Goal: Task Accomplishment & Management: Manage account settings

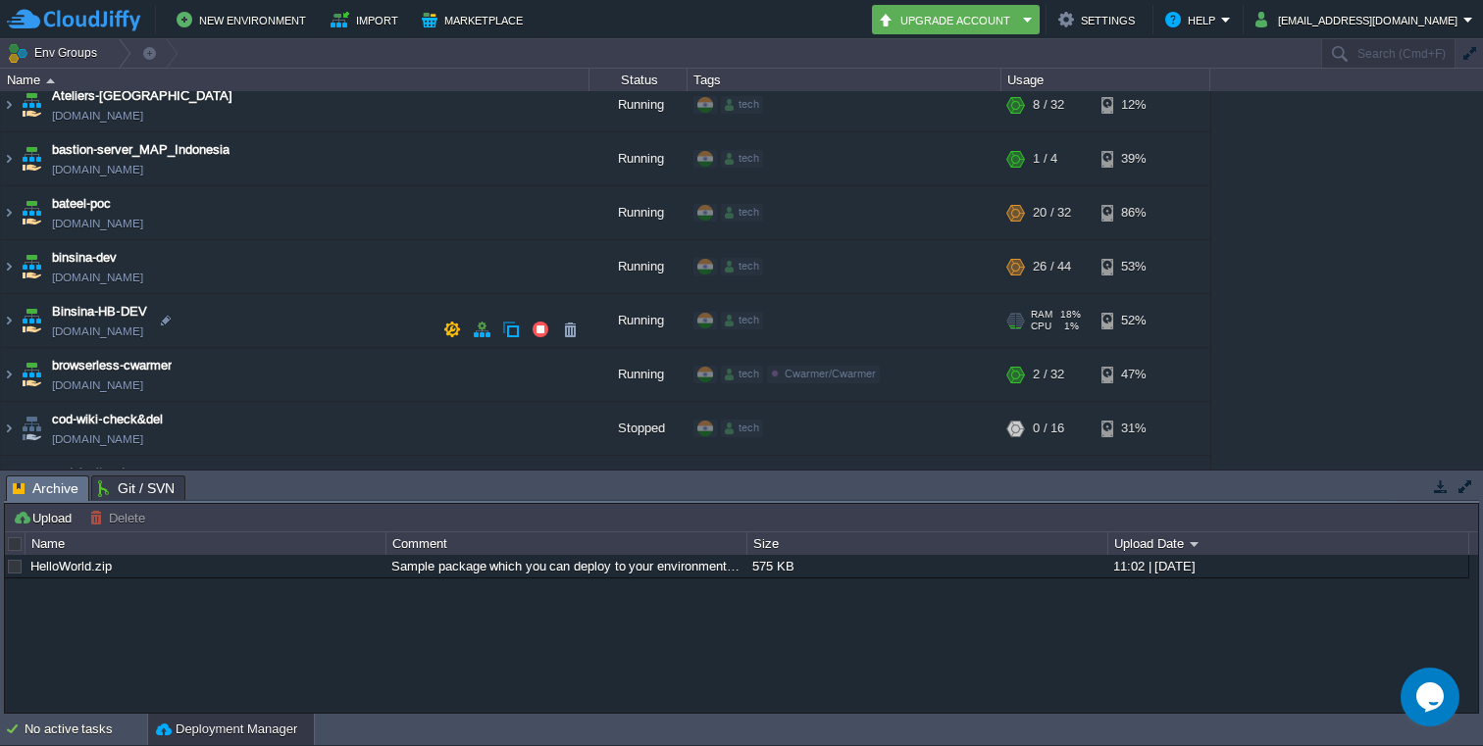
scroll to position [507, 0]
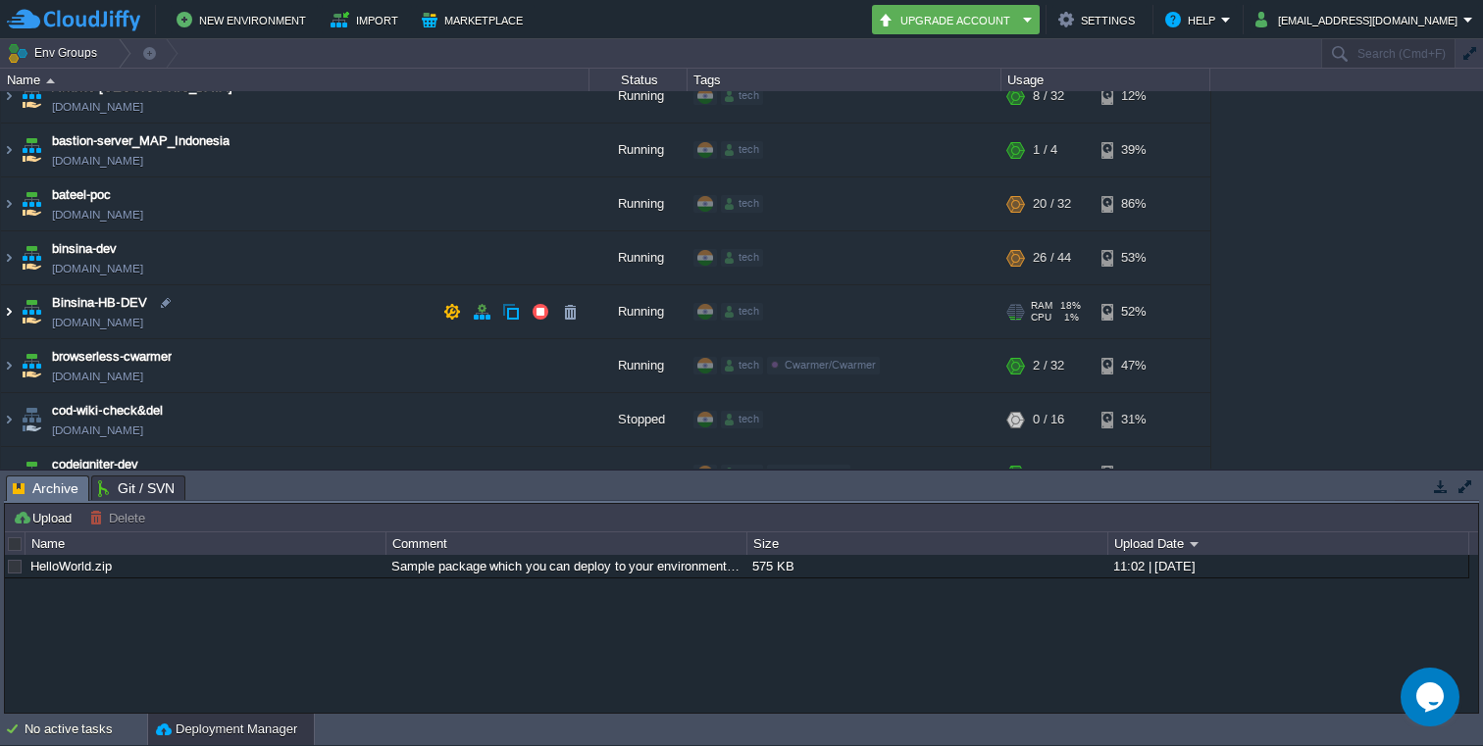
click at [10, 308] on img at bounding box center [9, 311] width 16 height 53
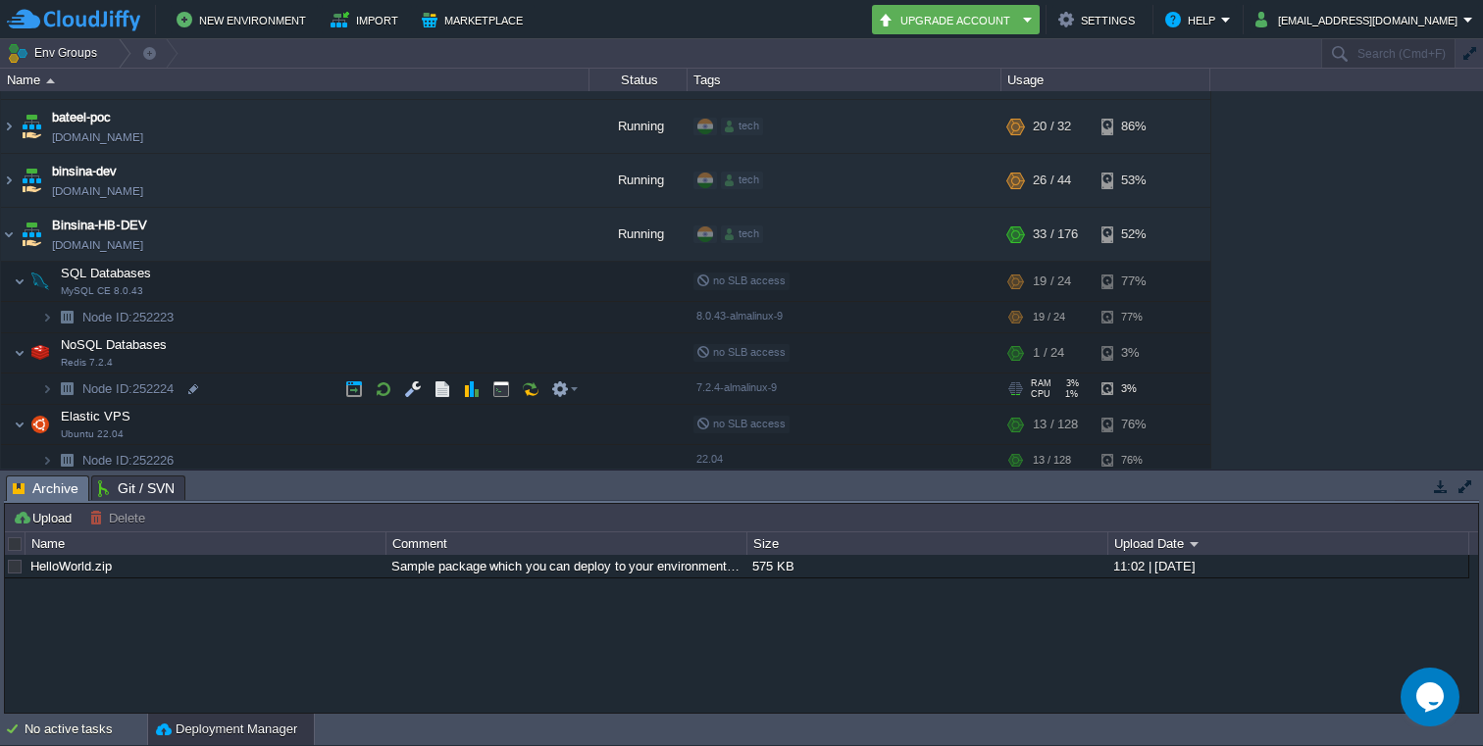
scroll to position [590, 0]
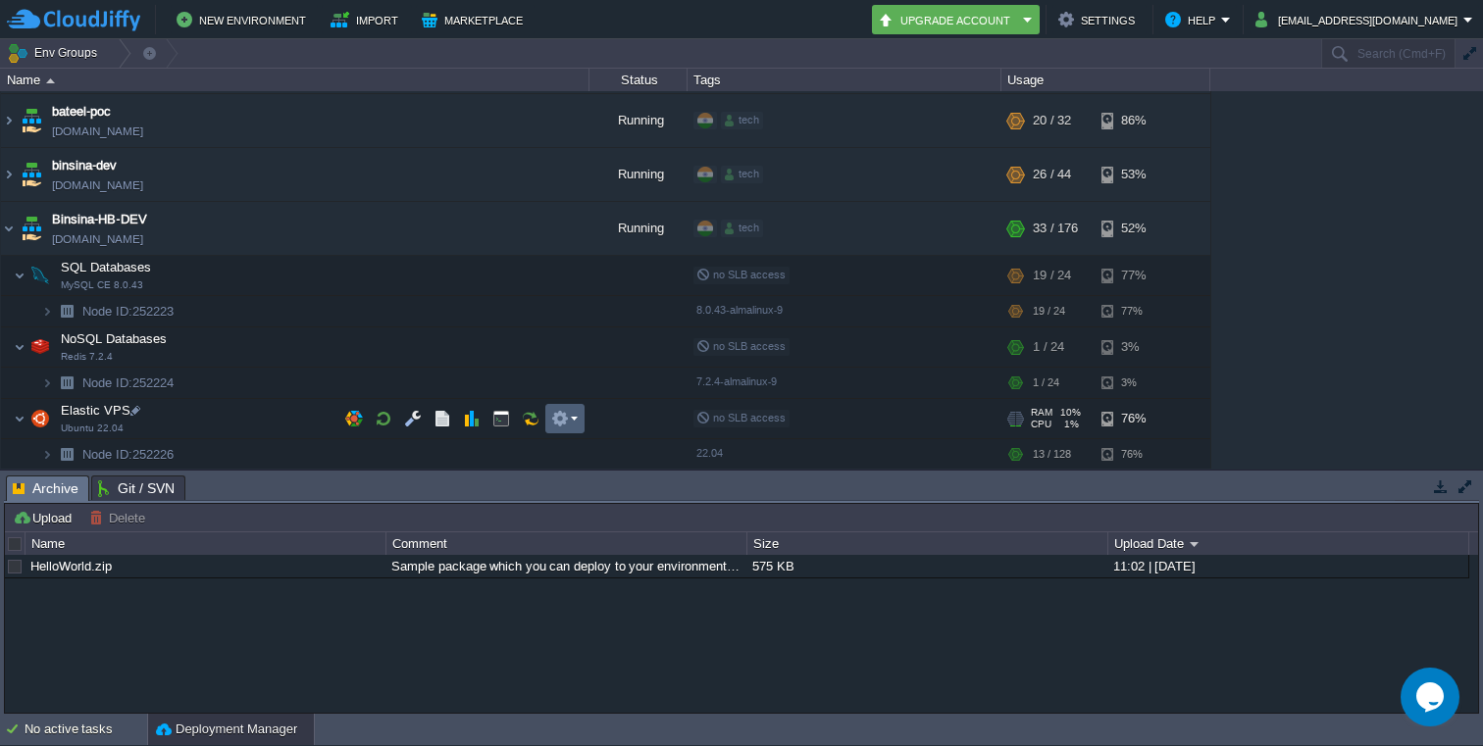
click at [573, 417] on em at bounding box center [564, 419] width 26 height 18
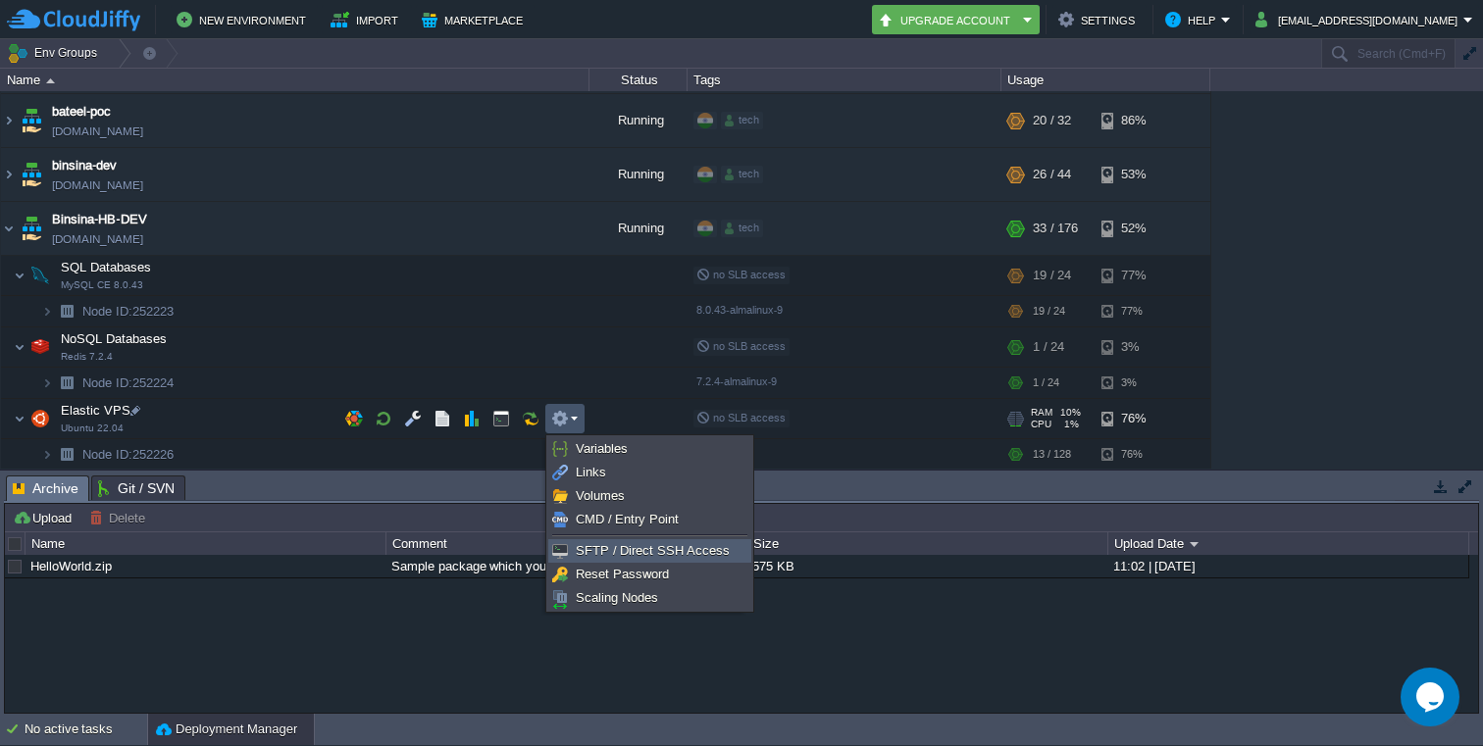
click at [678, 547] on span "SFTP / Direct SSH Access" at bounding box center [653, 550] width 154 height 15
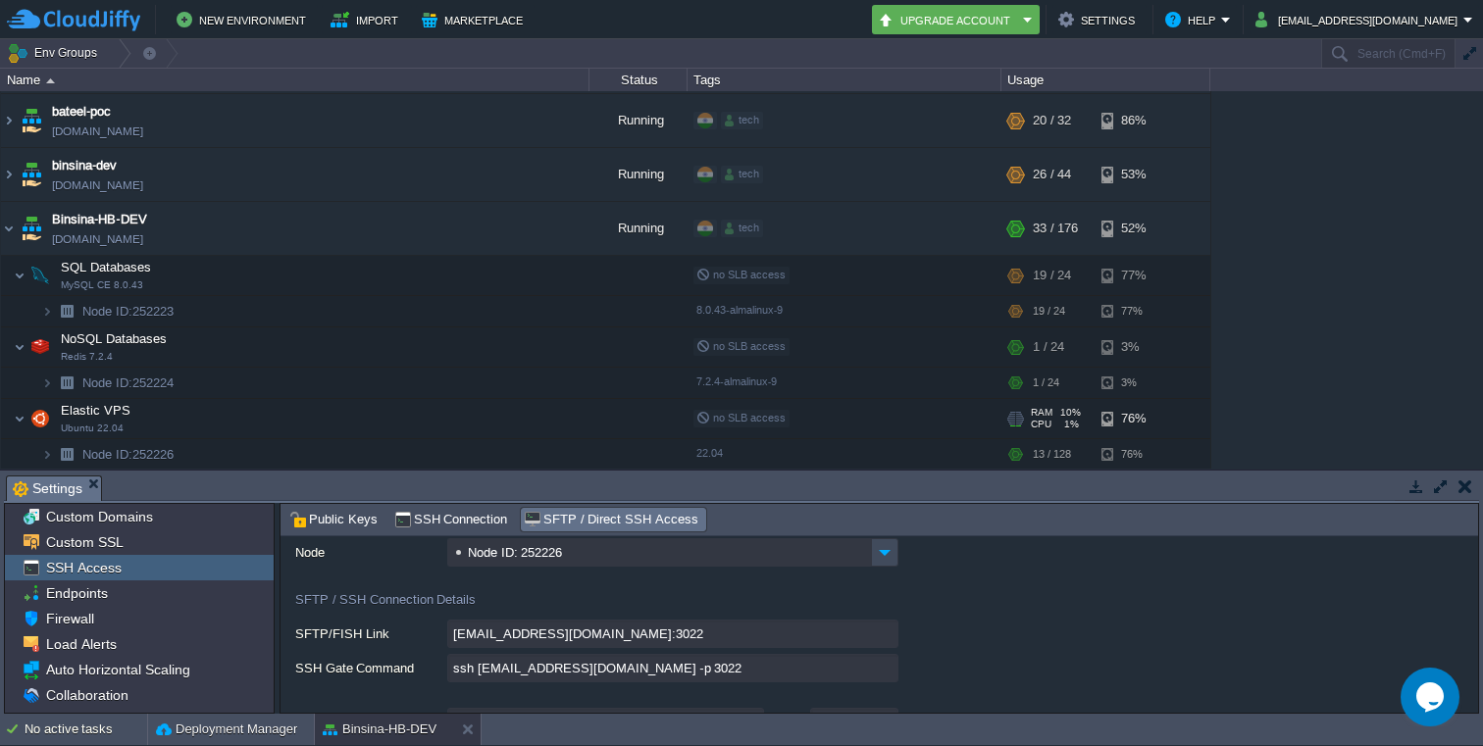
scroll to position [98, 0]
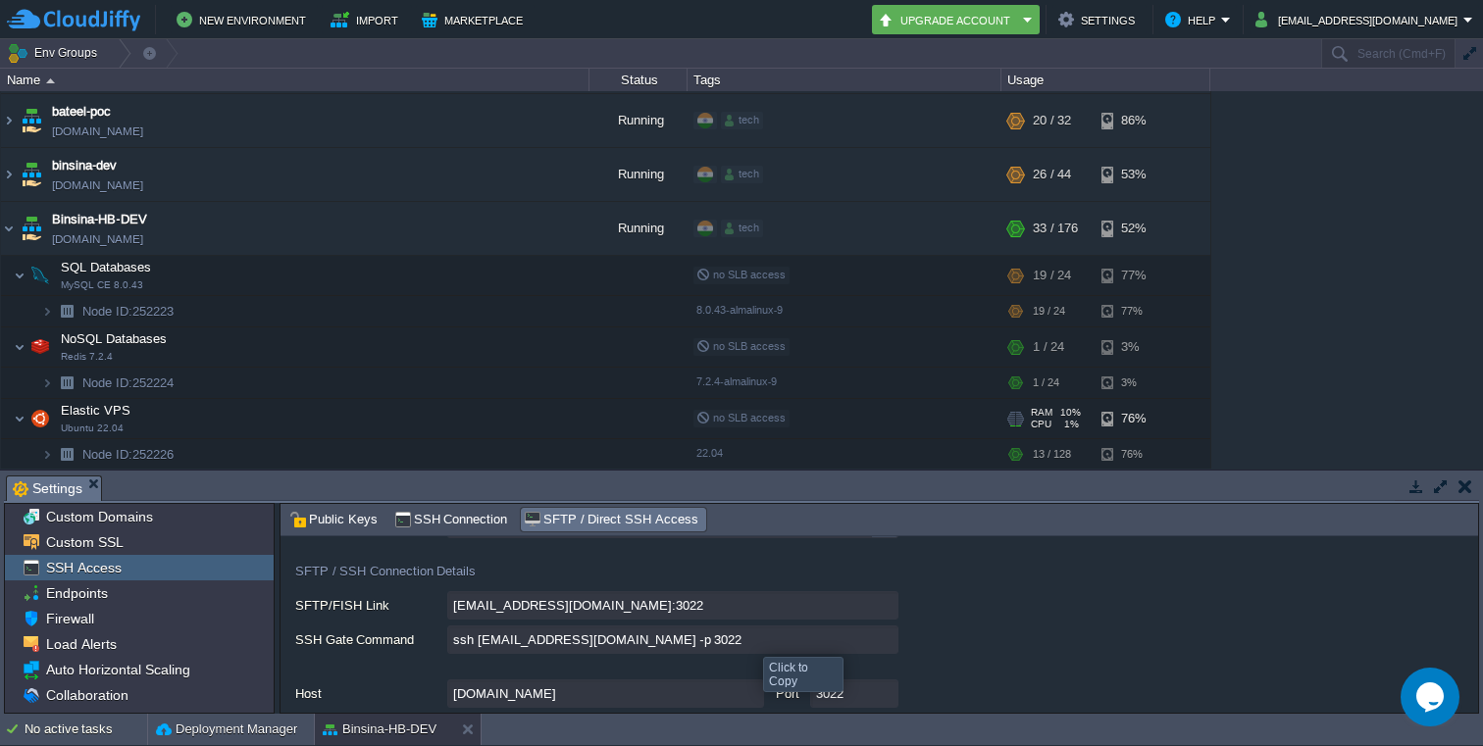
click at [889, 645] on input "ssh [EMAIL_ADDRESS][DOMAIN_NAME] -p 3022" at bounding box center [672, 640] width 451 height 28
click at [443, 516] on span "SSH Connection" at bounding box center [451, 520] width 114 height 22
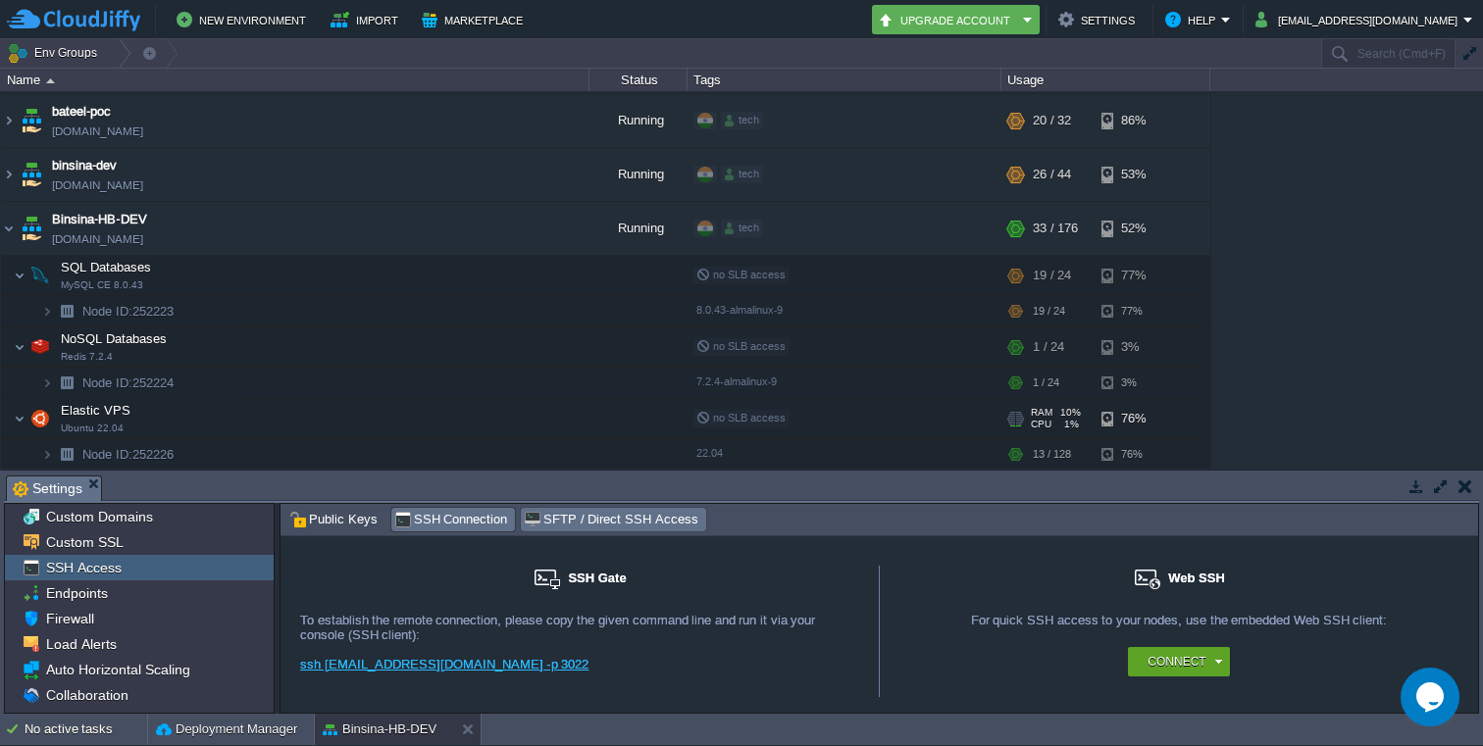
click at [580, 520] on span "SFTP / Direct SSH Access" at bounding box center [611, 520] width 174 height 22
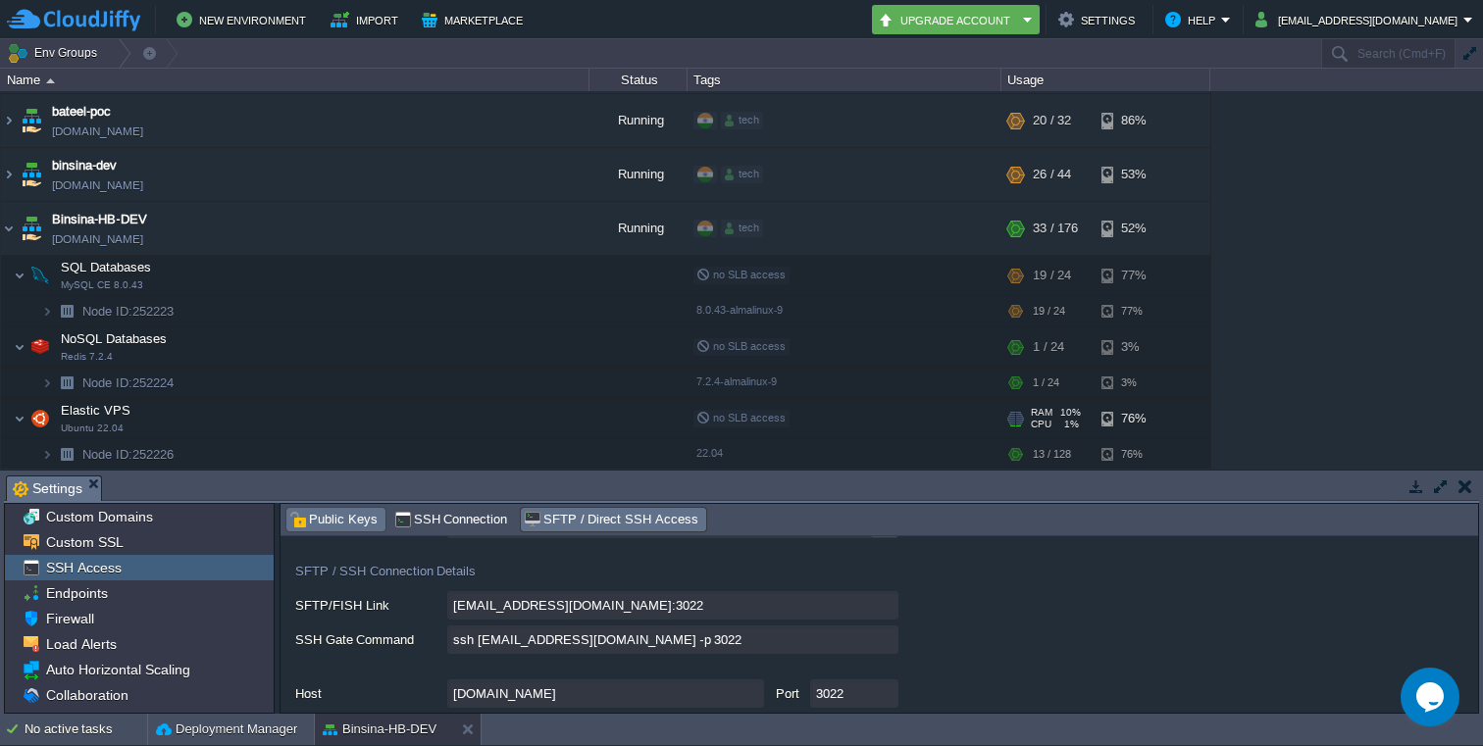
click at [355, 519] on span "Public Keys" at bounding box center [333, 520] width 88 height 22
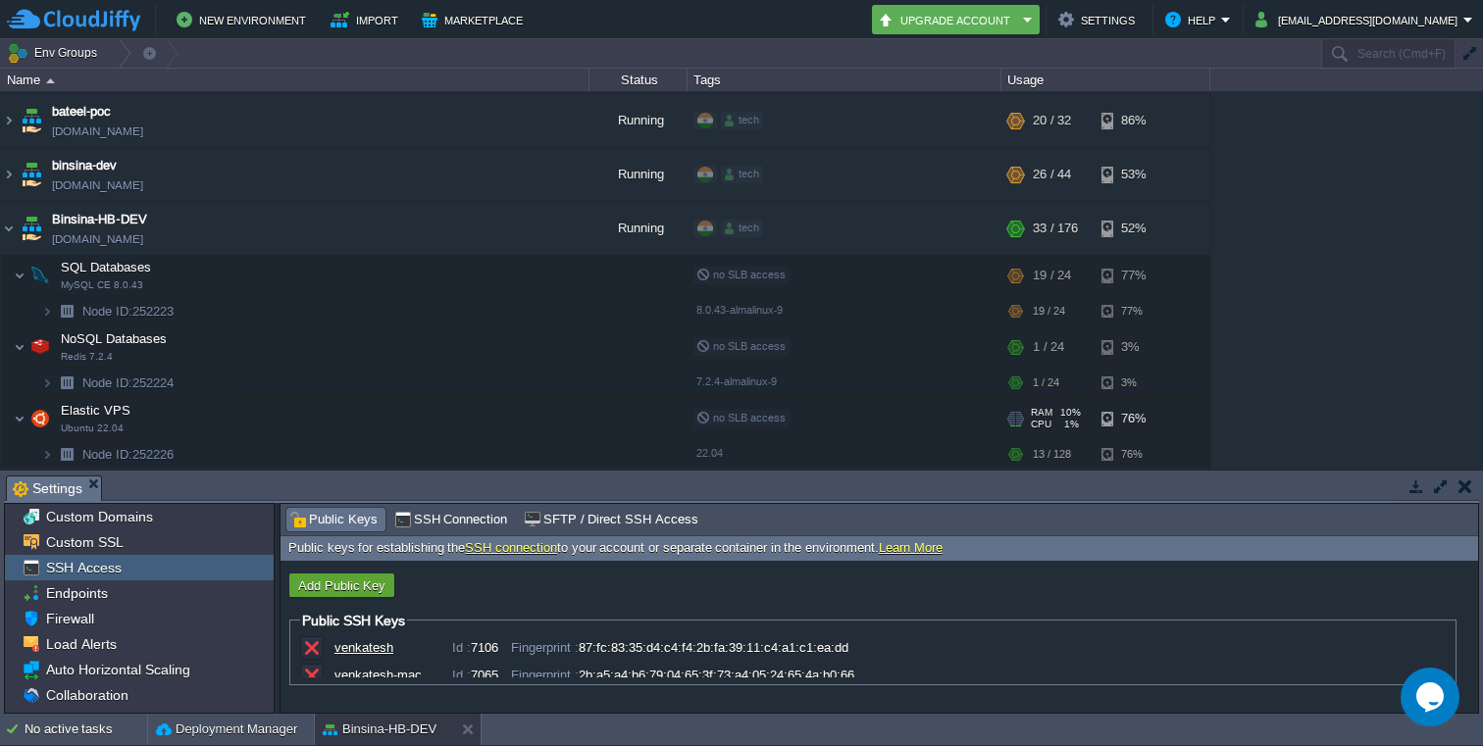
scroll to position [15, 0]
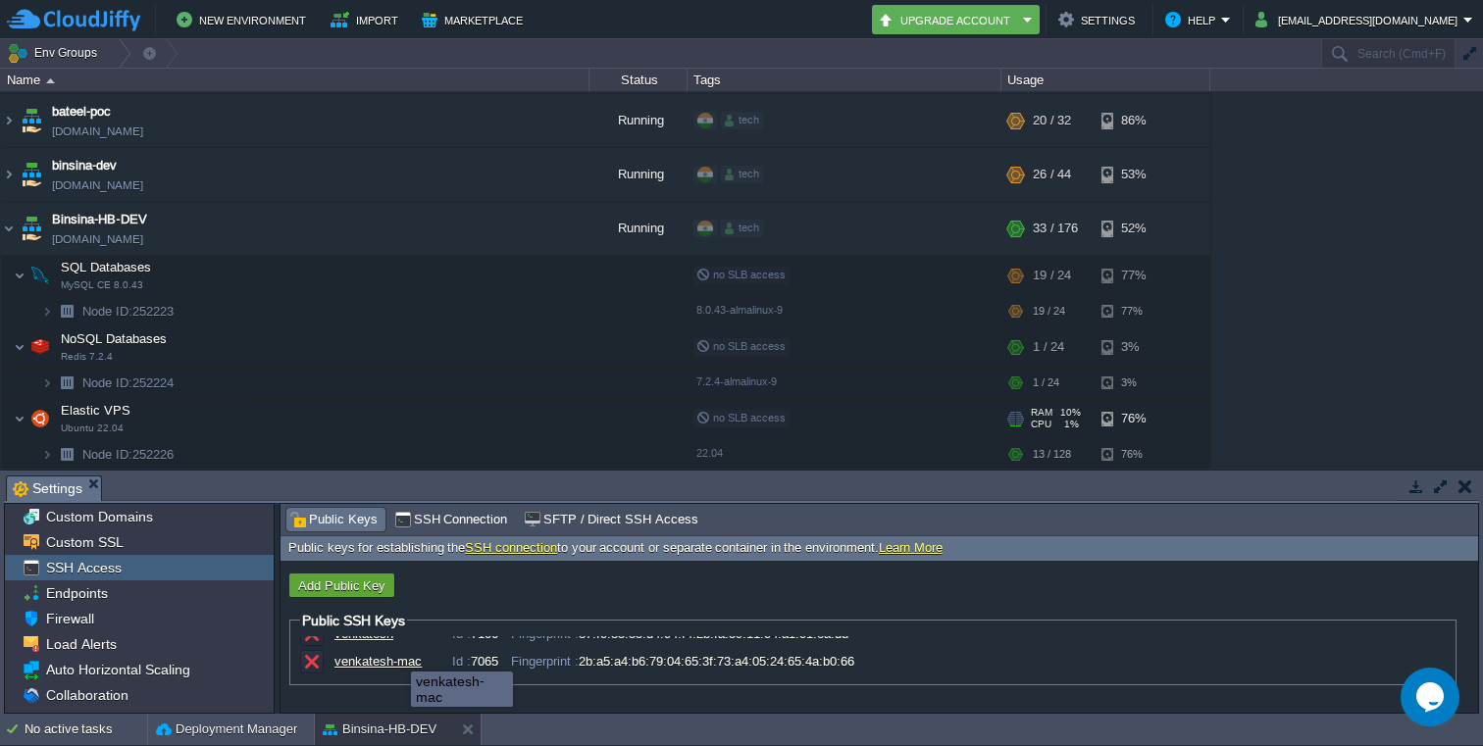
click at [383, 666] on div "venkatesh-mac" at bounding box center [383, 661] width 98 height 15
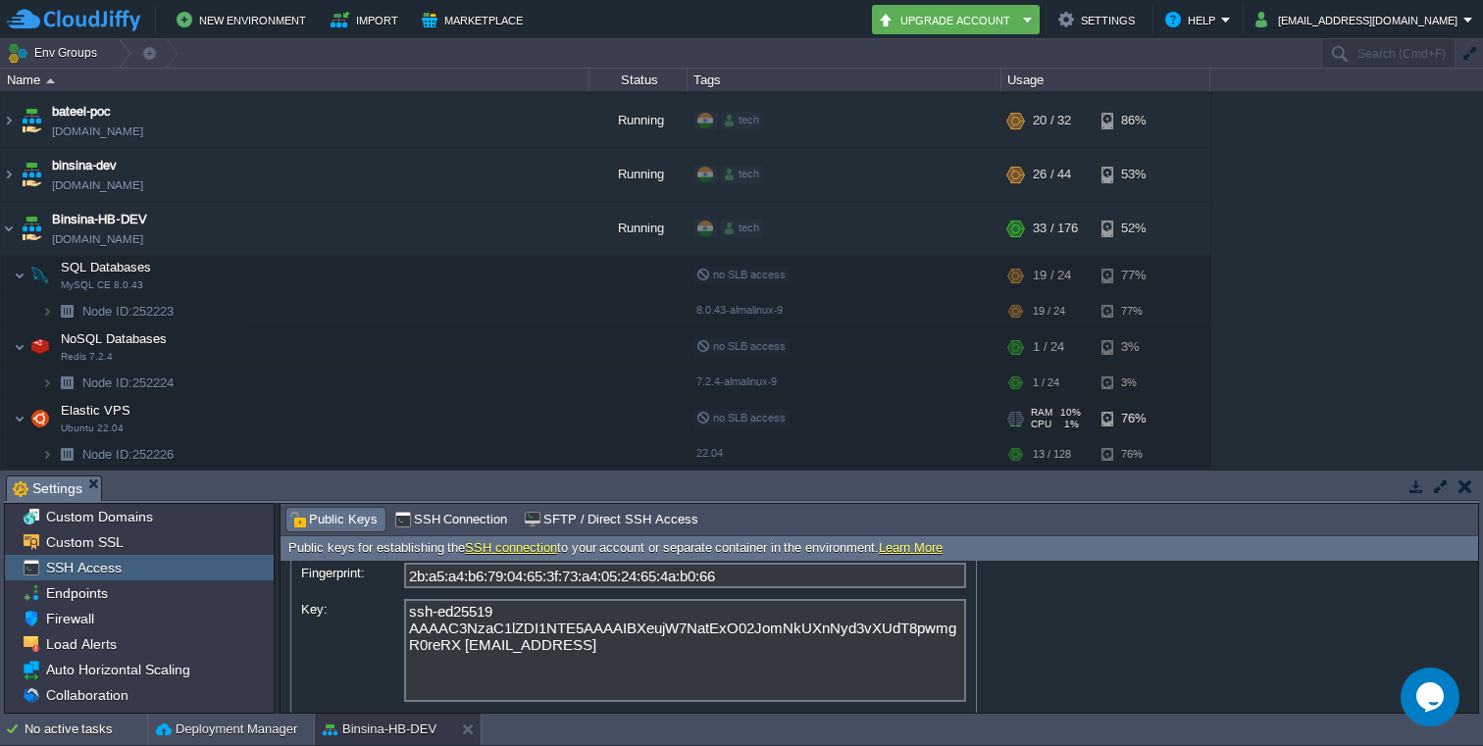
scroll to position [124, 0]
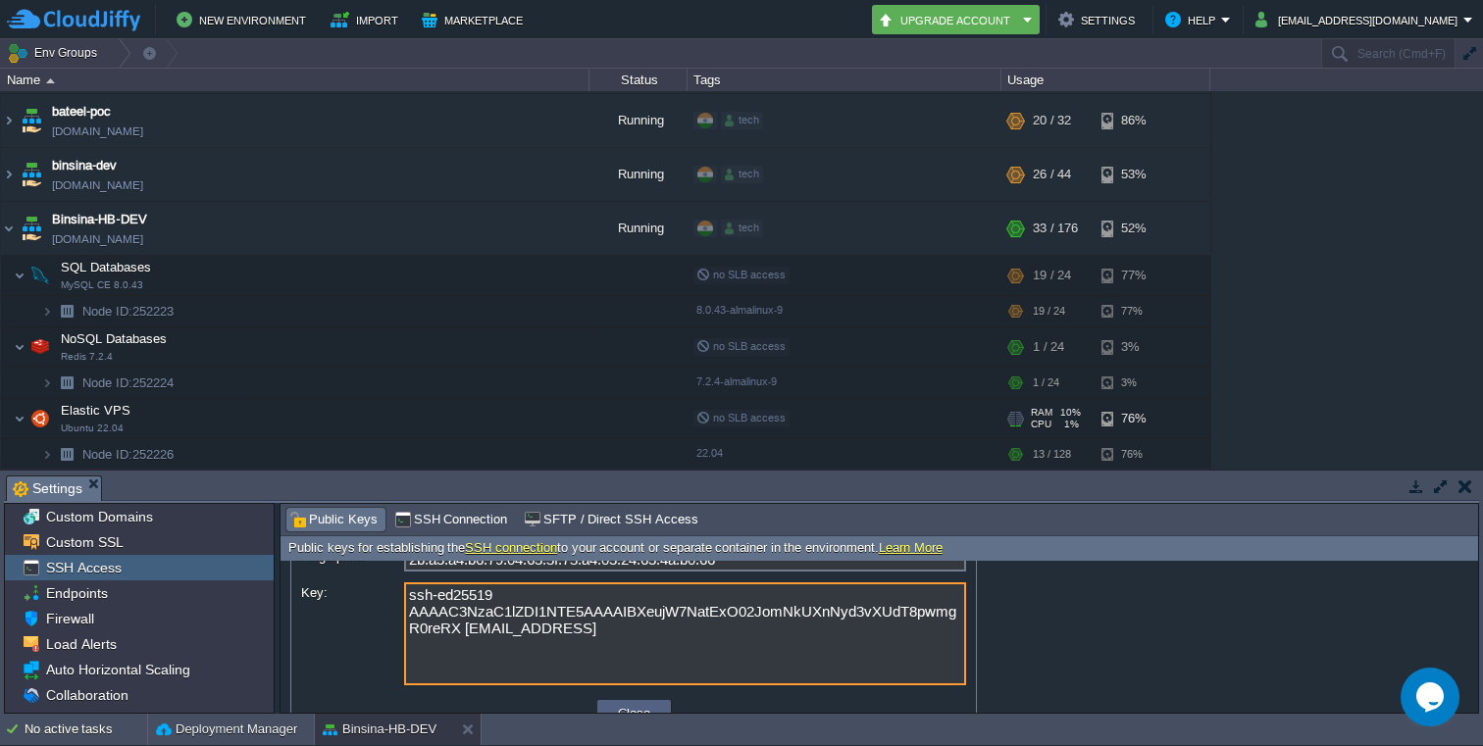
drag, startPoint x: 658, startPoint y: 638, endPoint x: 404, endPoint y: 598, distance: 257.2
click at [404, 598] on textarea "ssh-ed25519 AAAAC3NzaC1lZDI1NTE5AAAAIBXeujW7NatExO02JomNkUXnNyd3vXUdT8pwmgR0reR…" at bounding box center [685, 634] width 562 height 103
click at [686, 639] on textarea "ssh-ed25519 AAAAC3NzaC1lZDI1NTE5AAAAIBXeujW7NatExO02JomNkUXnNyd3vXUdT8pwmgR0reR…" at bounding box center [685, 634] width 562 height 103
click at [658, 638] on textarea "ssh-ed25519 AAAAC3NzaC1lZDI1NTE5AAAAIBXeujW7NatExO02JomNkUXnNyd3vXUdT8pwmgR0reR…" at bounding box center [685, 634] width 562 height 103
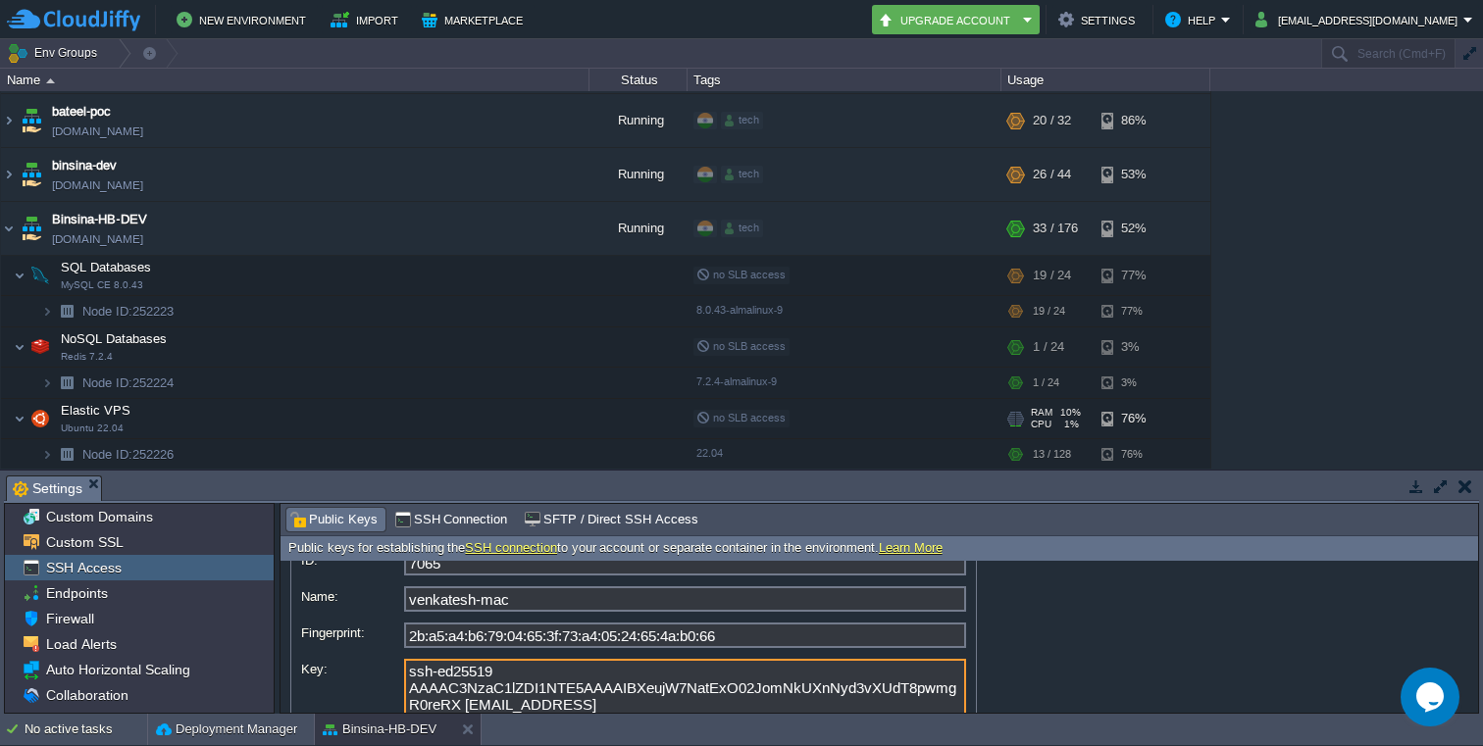
scroll to position [0, 0]
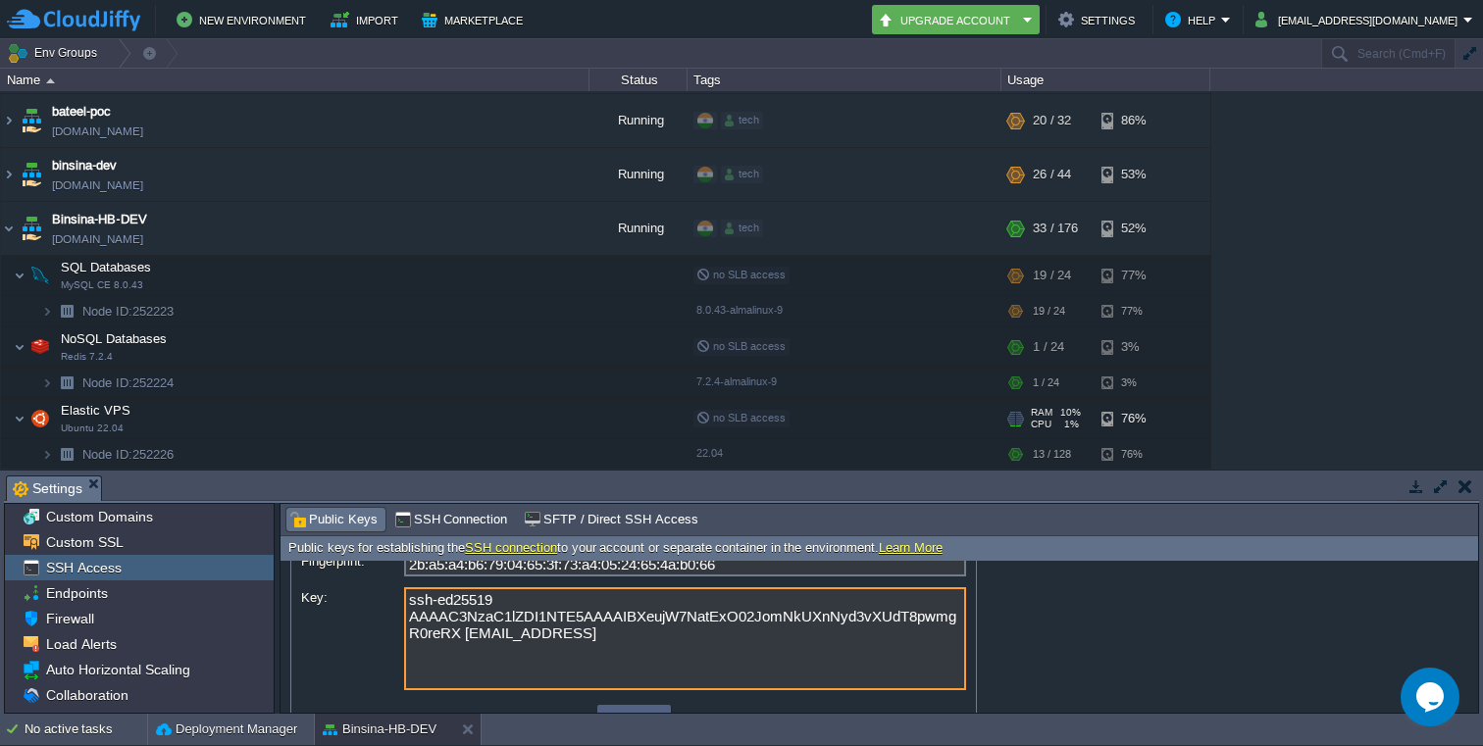
click at [665, 634] on textarea "ssh-ed25519 AAAAC3NzaC1lZDI1NTE5AAAAIBXeujW7NatExO02JomNkUXnNyd3vXUdT8pwmgR0reR…" at bounding box center [685, 638] width 562 height 103
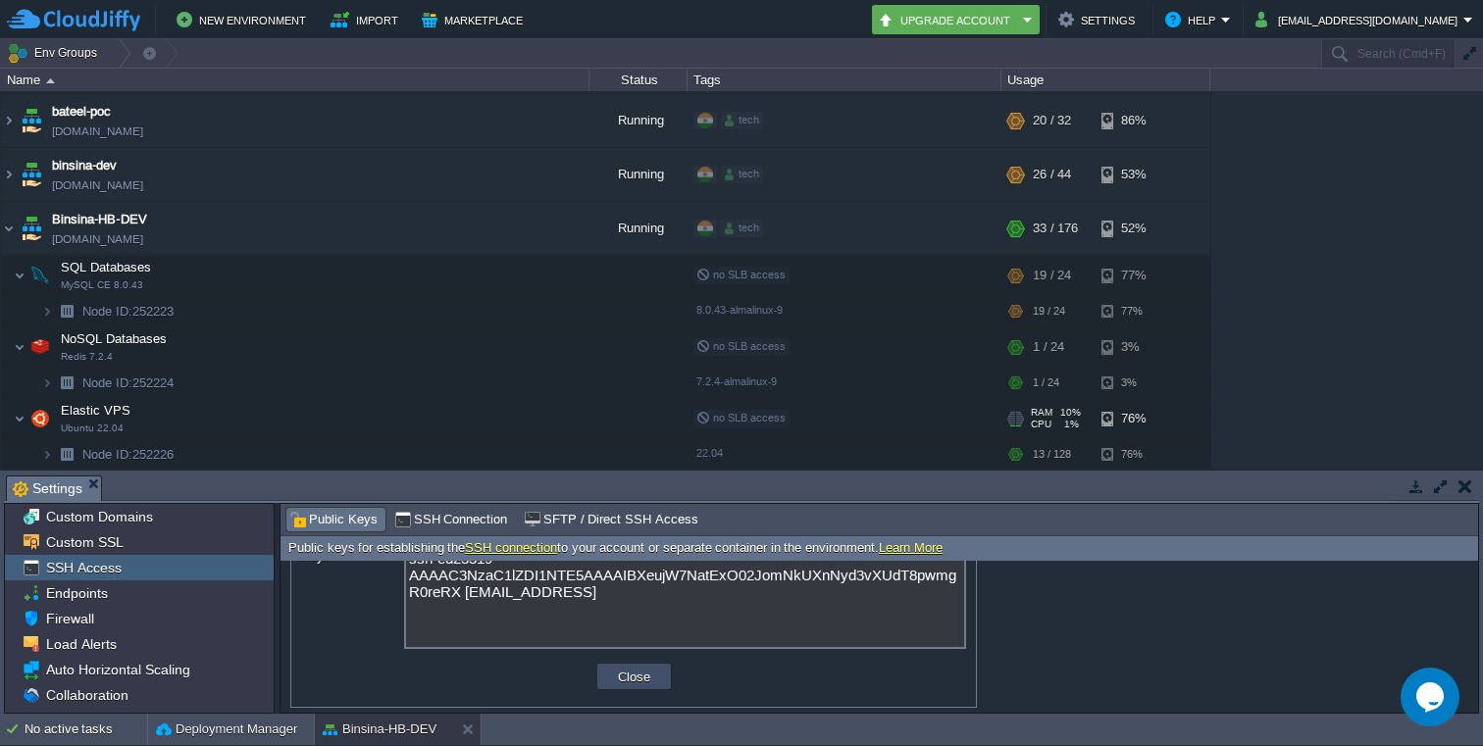
click at [640, 679] on button "Close" at bounding box center [634, 677] width 44 height 18
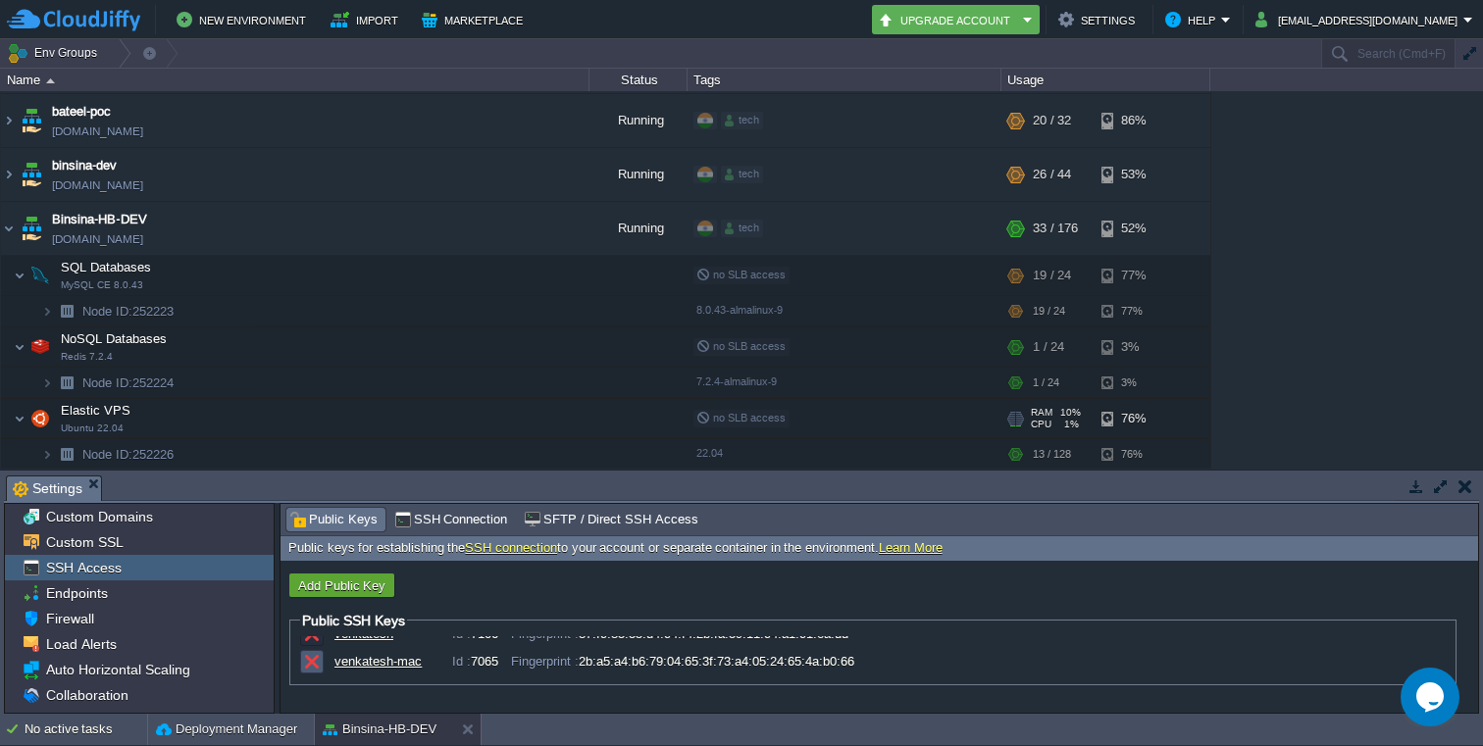
click at [314, 665] on button "button" at bounding box center [312, 662] width 18 height 18
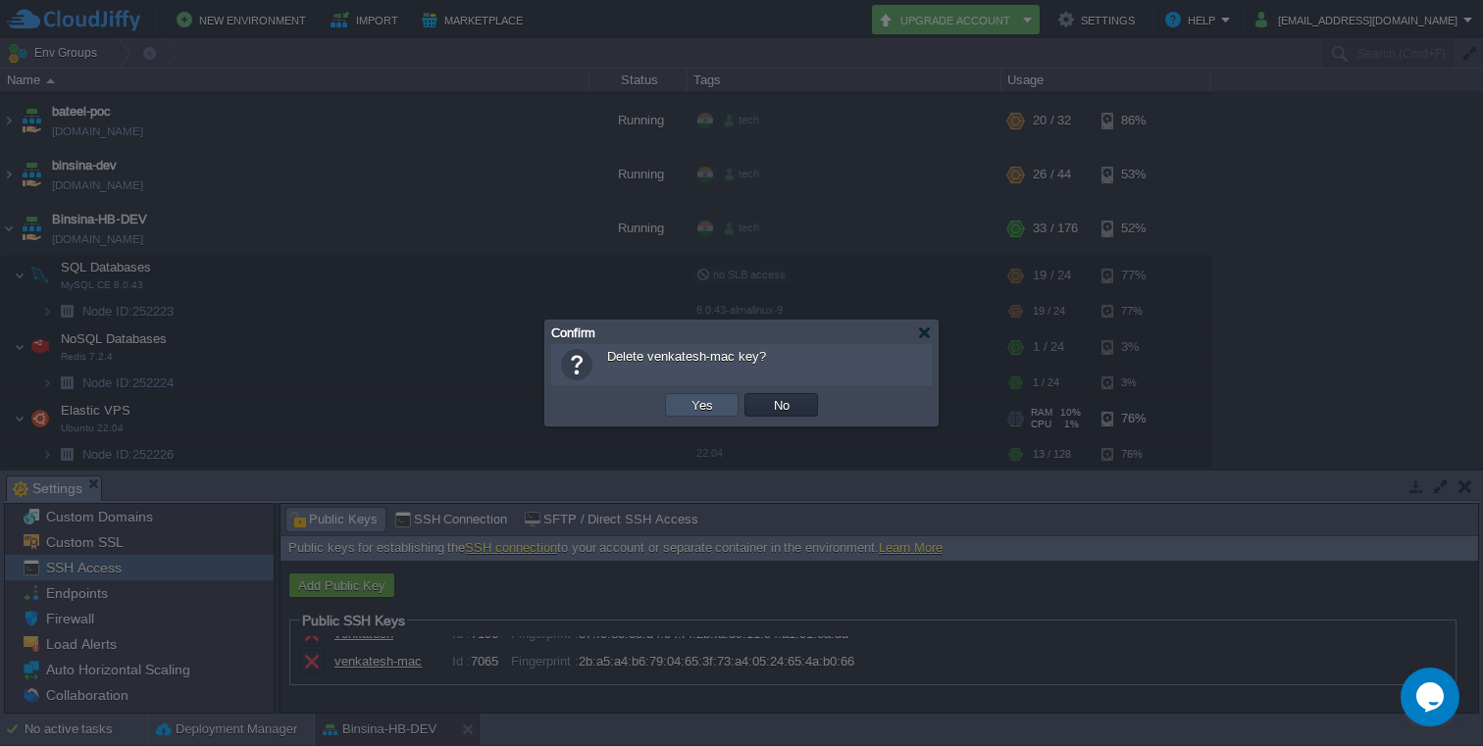
click at [708, 408] on button "Yes" at bounding box center [702, 405] width 33 height 18
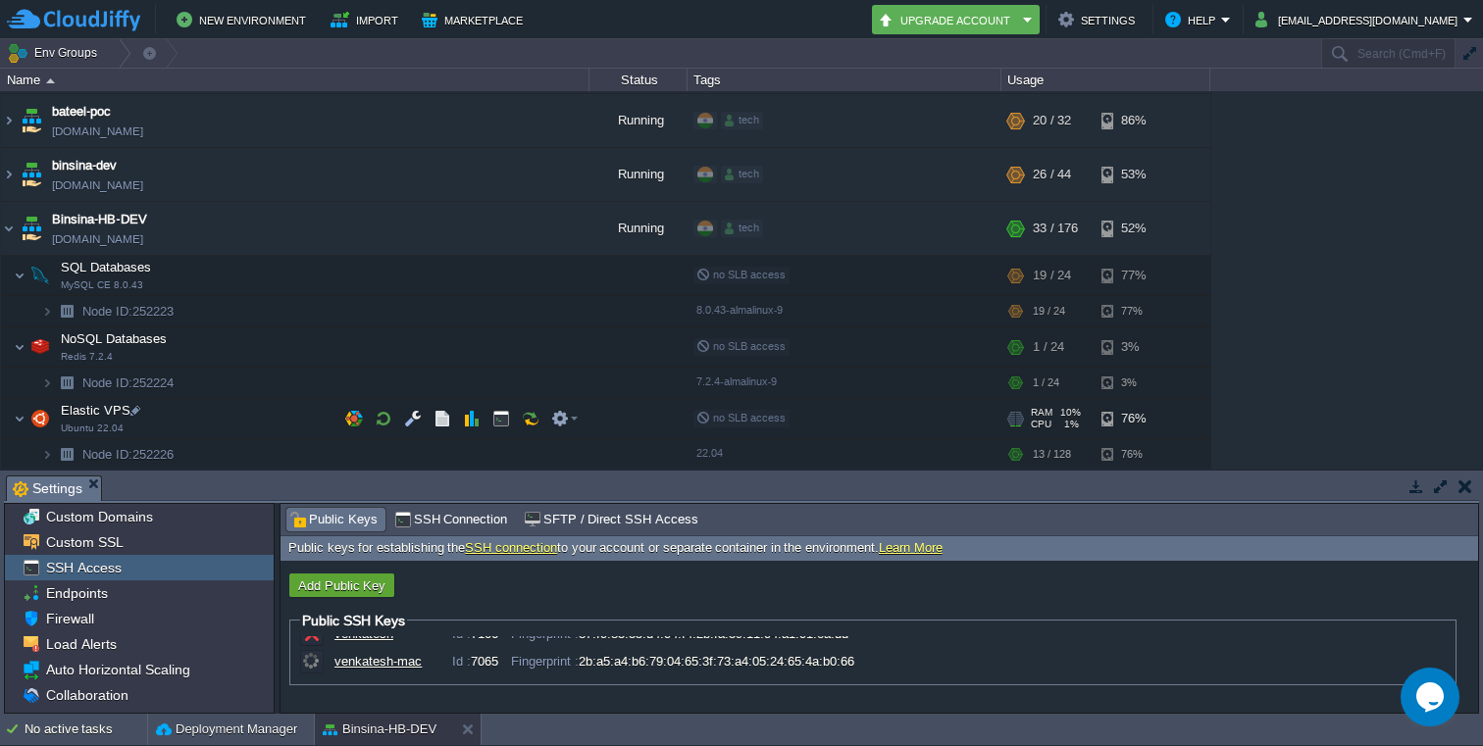
scroll to position [0, 0]
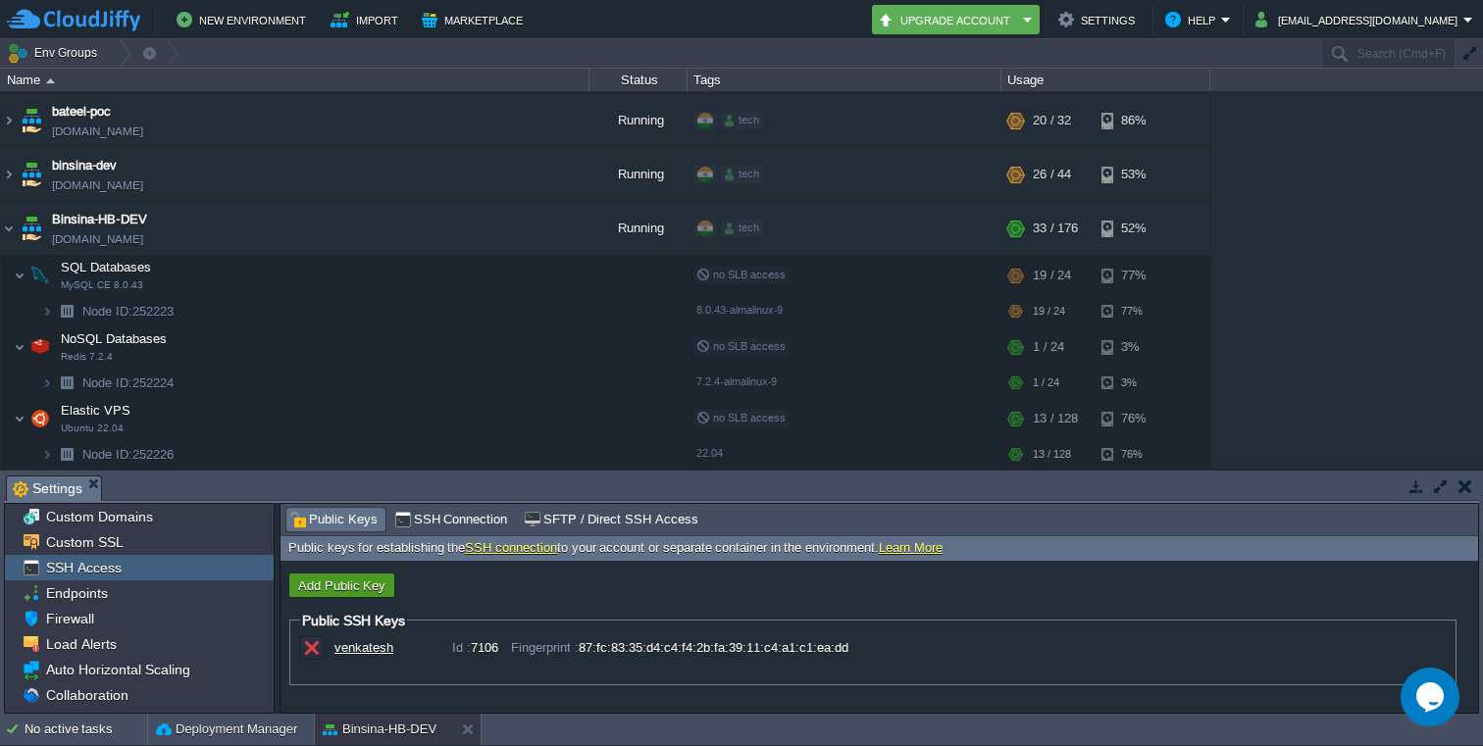
click at [352, 591] on button "Add Public Key" at bounding box center [341, 586] width 99 height 18
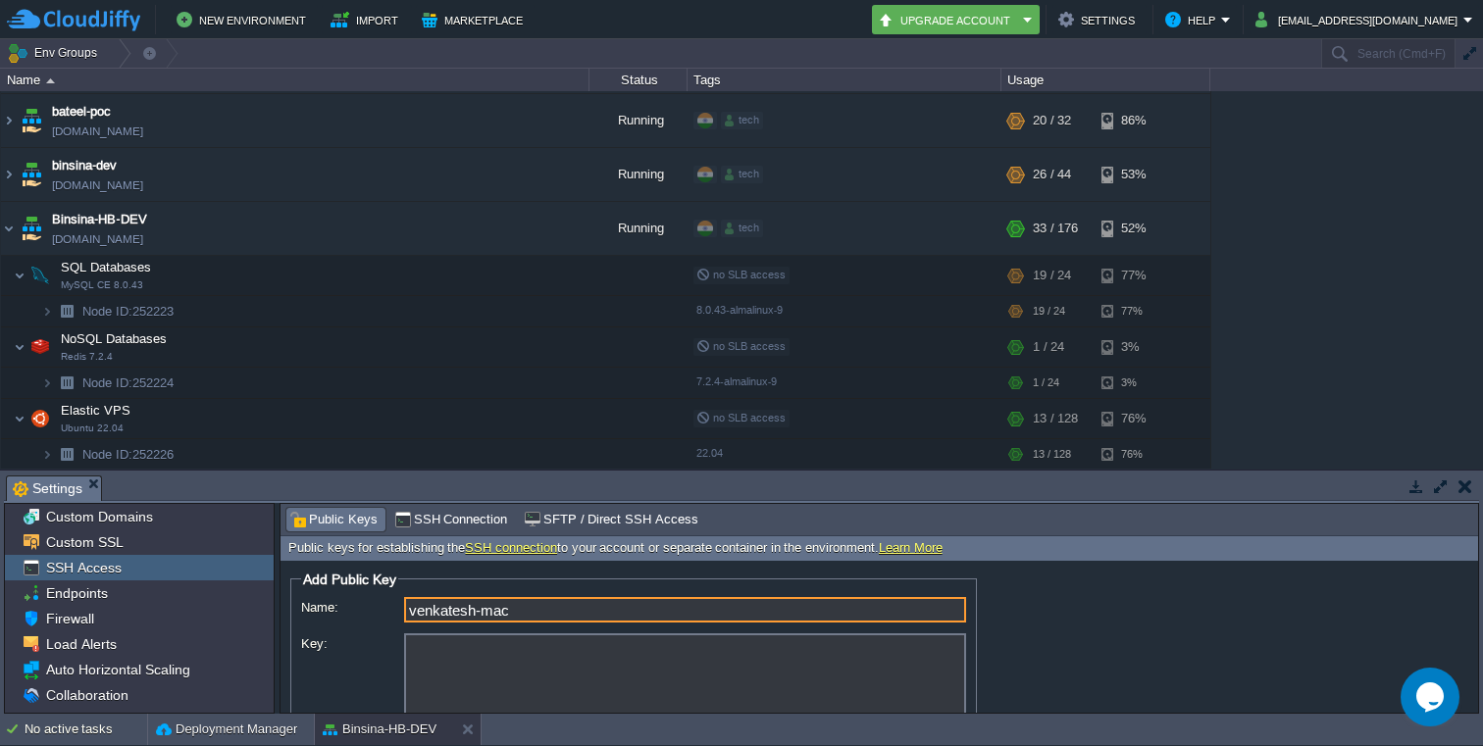
type input "venkatesh-mac"
click at [496, 645] on textarea "Key:" at bounding box center [685, 685] width 562 height 103
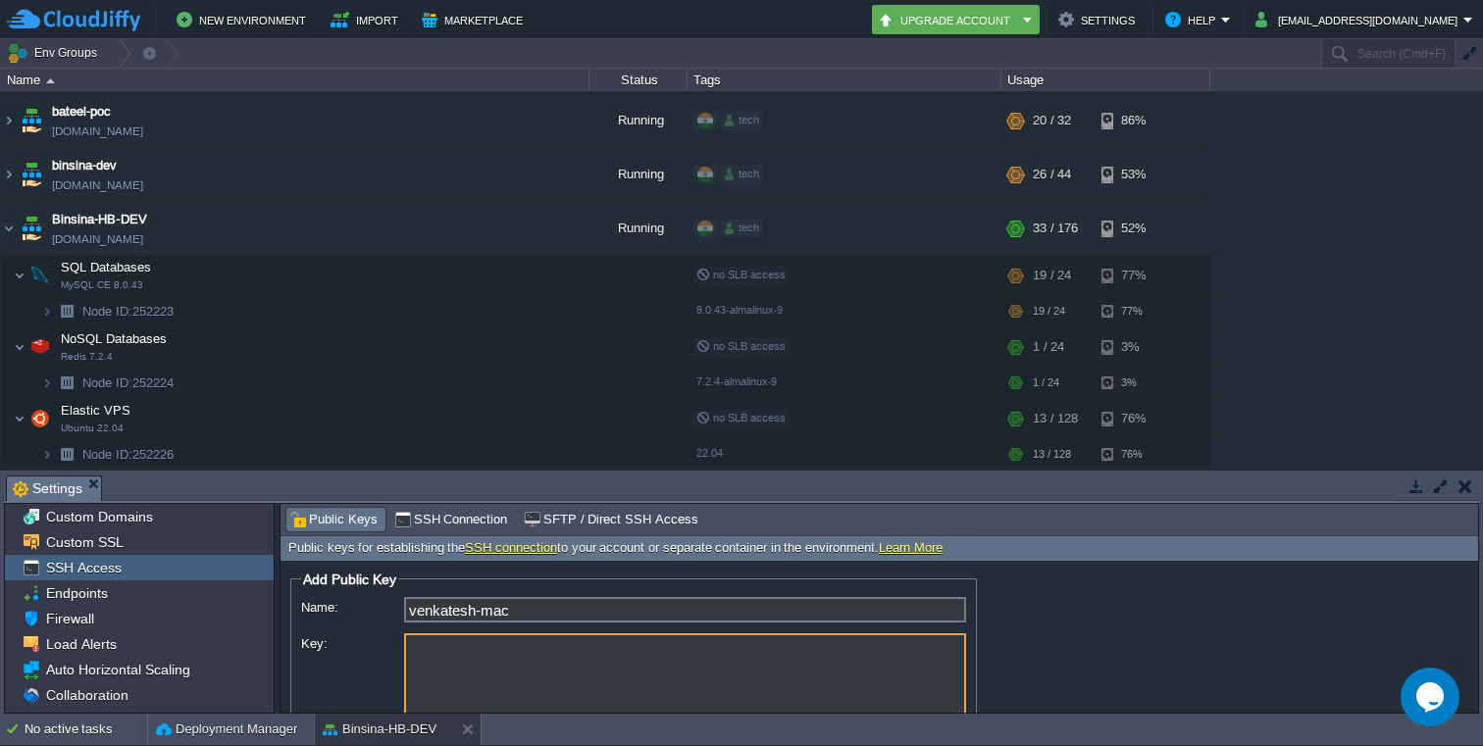
paste textarea "ssh-ed25519 AAAAC3NzaC1lZDI1NTE5AAAAIM5M5w/PdEtoWRTmopgkc8CNET46Flg0o+ZimwdMXWr…"
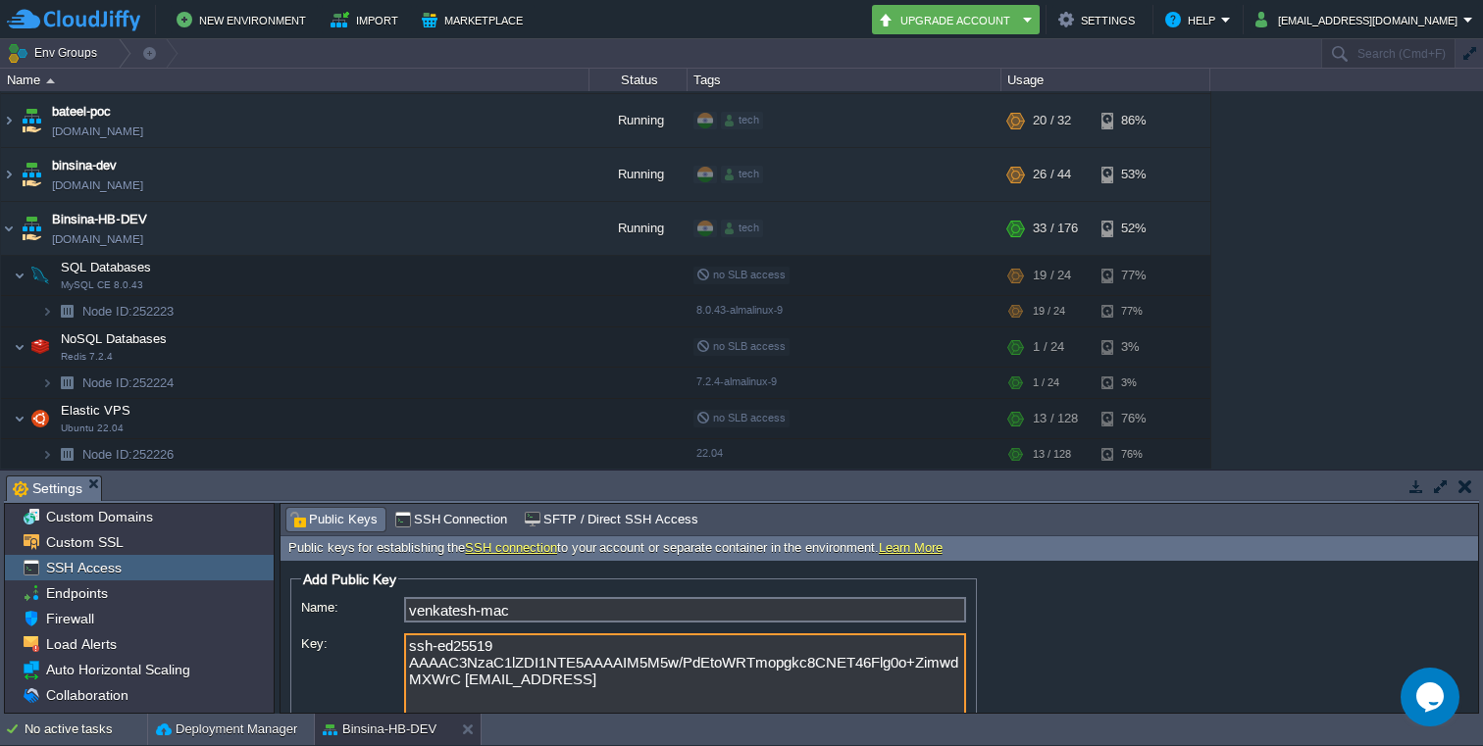
scroll to position [96, 0]
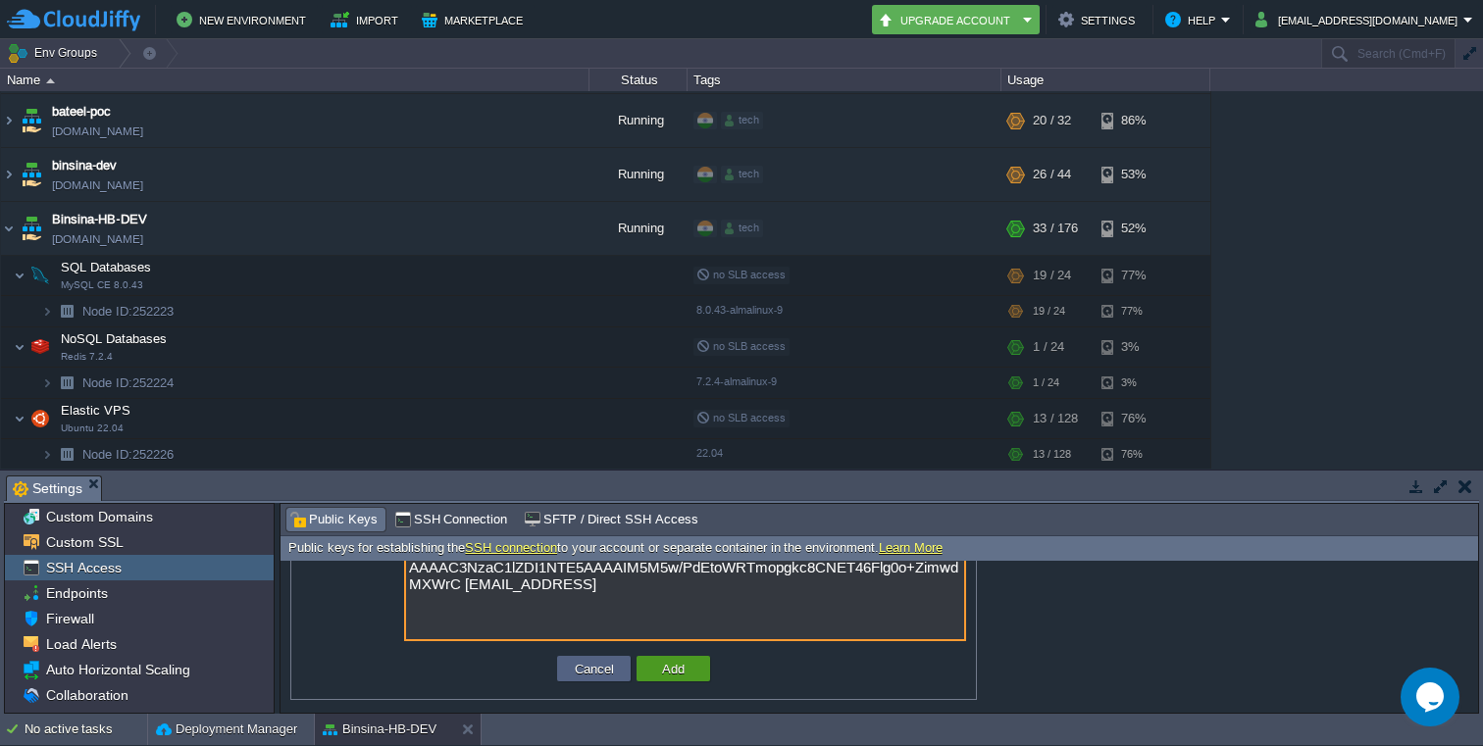
type textarea "ssh-ed25519 AAAAC3NzaC1lZDI1NTE5AAAAIM5M5w/PdEtoWRTmopgkc8CNET46Flg0o+ZimwdMXWr…"
click at [682, 666] on button "Add" at bounding box center [673, 669] width 34 height 18
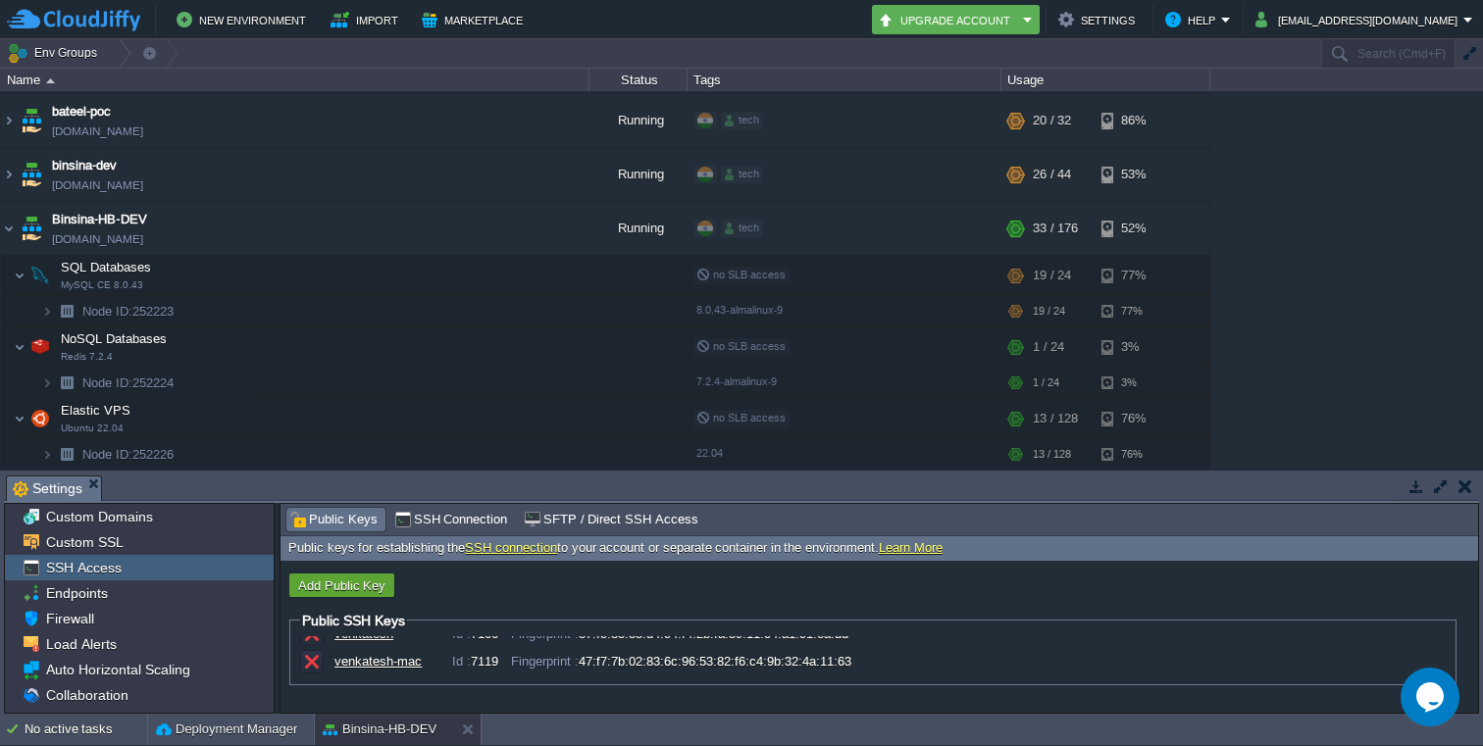
scroll to position [0, 0]
